Goal: Communication & Community: Answer question/provide support

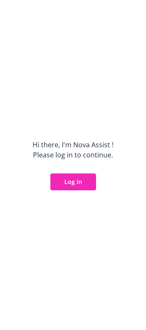
click at [78, 182] on button "Log in" at bounding box center [73, 181] width 46 height 17
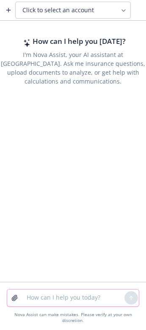
click at [65, 300] on textarea at bounding box center [73, 297] width 103 height 17
click at [86, 302] on textarea at bounding box center [73, 297] width 103 height 17
click at [119, 9] on button "Click to select an account" at bounding box center [72, 10] width 115 height 17
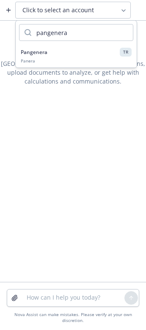
type input "pangenera"
click at [36, 51] on span "Pangenera" at bounding box center [34, 52] width 27 height 7
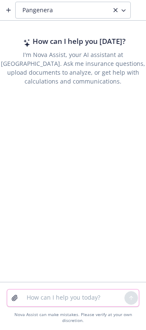
click at [54, 300] on textarea at bounding box center [73, 297] width 103 height 17
click at [49, 296] on textarea at bounding box center [73, 297] width 103 height 17
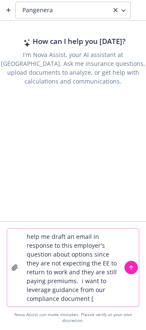
click at [103, 300] on textarea "help me draft an email in response to this employer's question about options si…" at bounding box center [73, 268] width 103 height 78
paste textarea "Terminating Coverage Employers May Terminate Coverage If Employee Fails to Pay …"
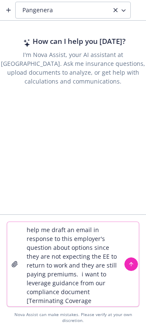
scroll to position [149, 0]
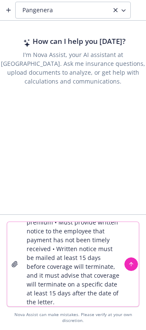
click at [106, 300] on textarea "help me draft an email in response to this employer's question about options si…" at bounding box center [73, 264] width 103 height 84
paste textarea "Maintaining Active Coverage Employers Must Maintain Active Group Health Plan Co…"
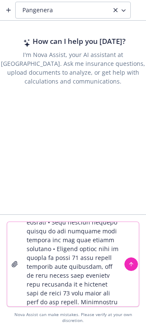
scroll to position [318, 0]
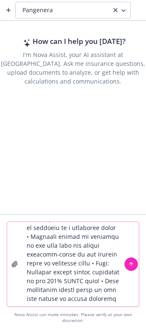
click at [75, 306] on textarea at bounding box center [73, 264] width 103 height 84
paste textarea "Loremip do Sitame cons Adipi ELITS Doeius Temporin ut Laboreet • Do mag aliquae…"
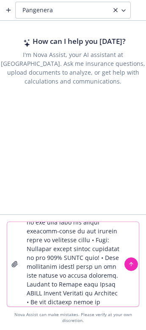
scroll to position [761, 0]
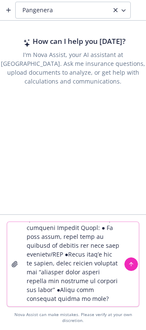
click at [53, 302] on textarea at bounding box center [73, 264] width 103 height 84
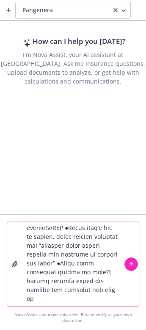
scroll to position [779, 0]
type textarea "lore ip dolor si ametc ad elitsedd ei temp incididu'u laboreet dolor magnaal en…"
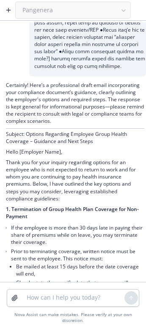
scroll to position [378, 0]
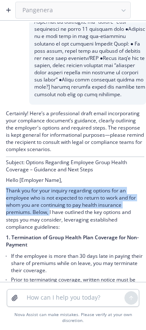
drag, startPoint x: 6, startPoint y: 219, endPoint x: 50, endPoint y: 244, distance: 50.7
click at [50, 230] on p "Thank you for your inquiry regarding options for an employee who is not expecte…" at bounding box center [75, 208] width 138 height 43
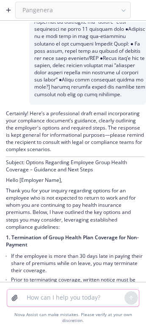
click at [48, 296] on textarea at bounding box center [73, 297] width 103 height 17
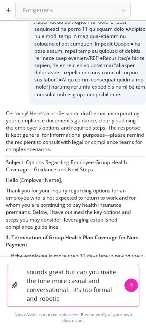
type textarea "sounds great but can you make the tone more casual and conversational. it's too…"
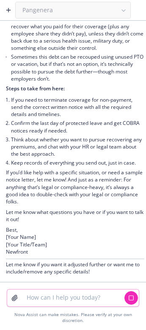
scroll to position [1606, 0]
click at [72, 197] on p "If you’d like help with a specific situation, or need a sample notice letter, l…" at bounding box center [75, 187] width 138 height 36
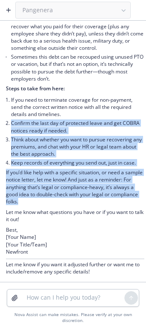
drag, startPoint x: 71, startPoint y: 202, endPoint x: 10, endPoint y: 122, distance: 100.9
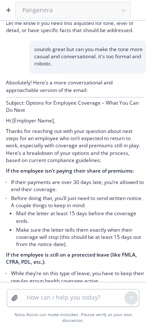
scroll to position [1142, 0]
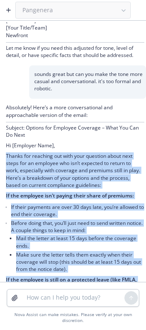
copy div "Loremi dol sitametc adi elit sedd eiusmodt incid utla etdol mag al enimadmi ven…"
